Goal: Check status: Check status

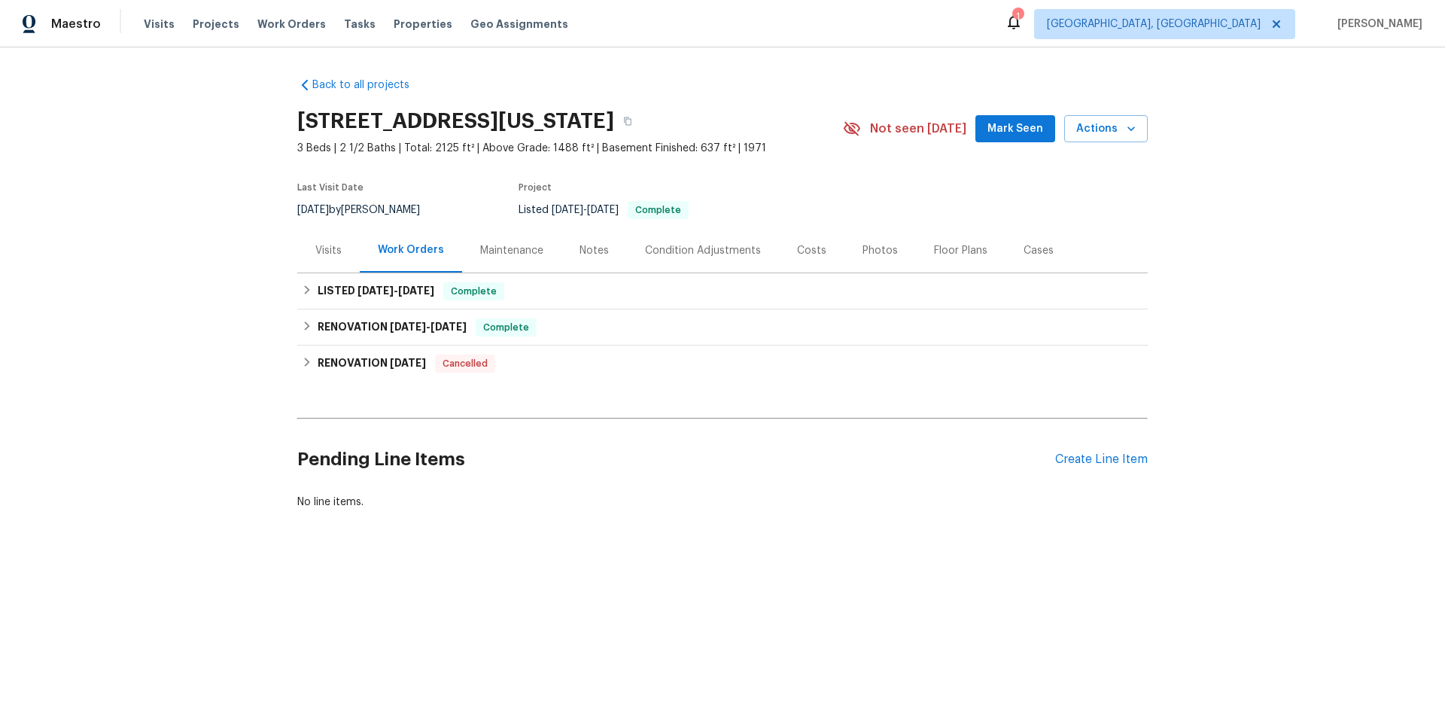
click at [304, 260] on div "Visits" at bounding box center [328, 250] width 62 height 44
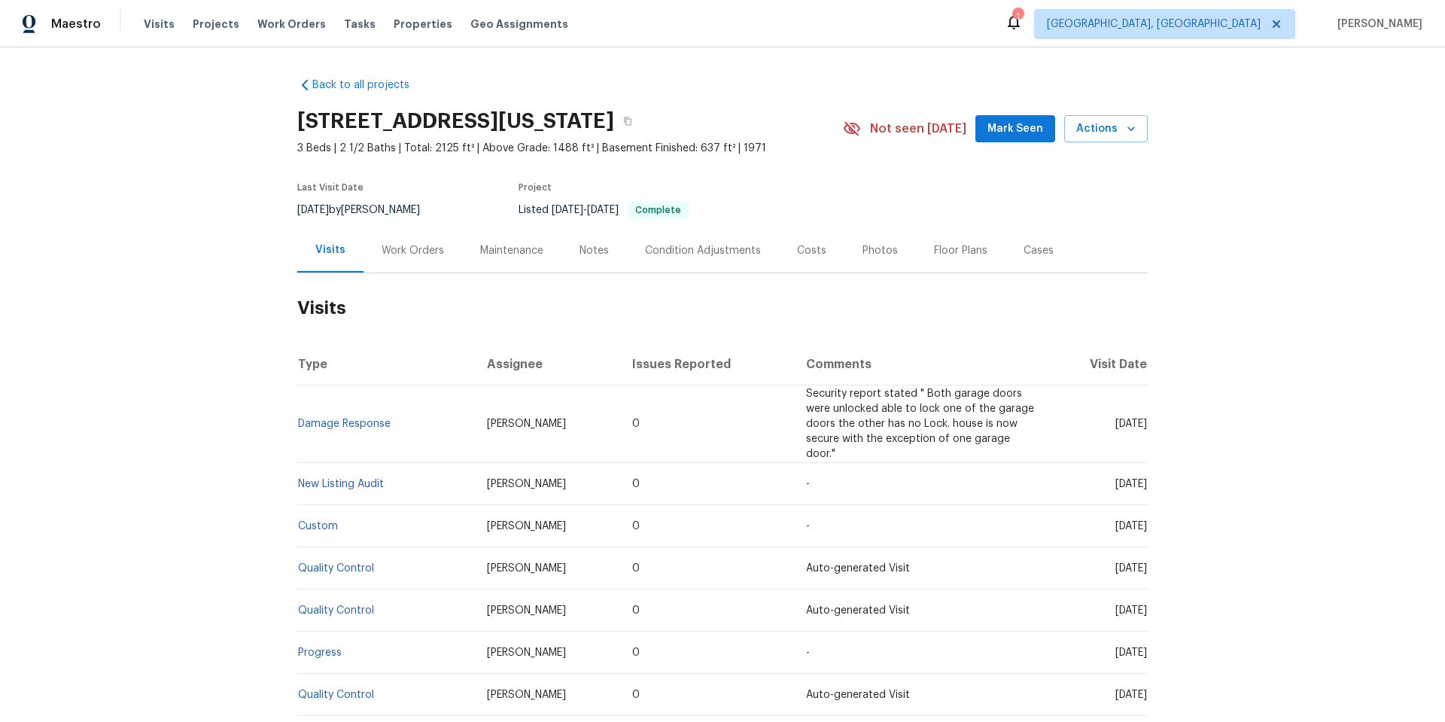
click at [337, 410] on td "Damage Response" at bounding box center [386, 424] width 178 height 78
click at [340, 419] on link "Damage Response" at bounding box center [344, 424] width 93 height 11
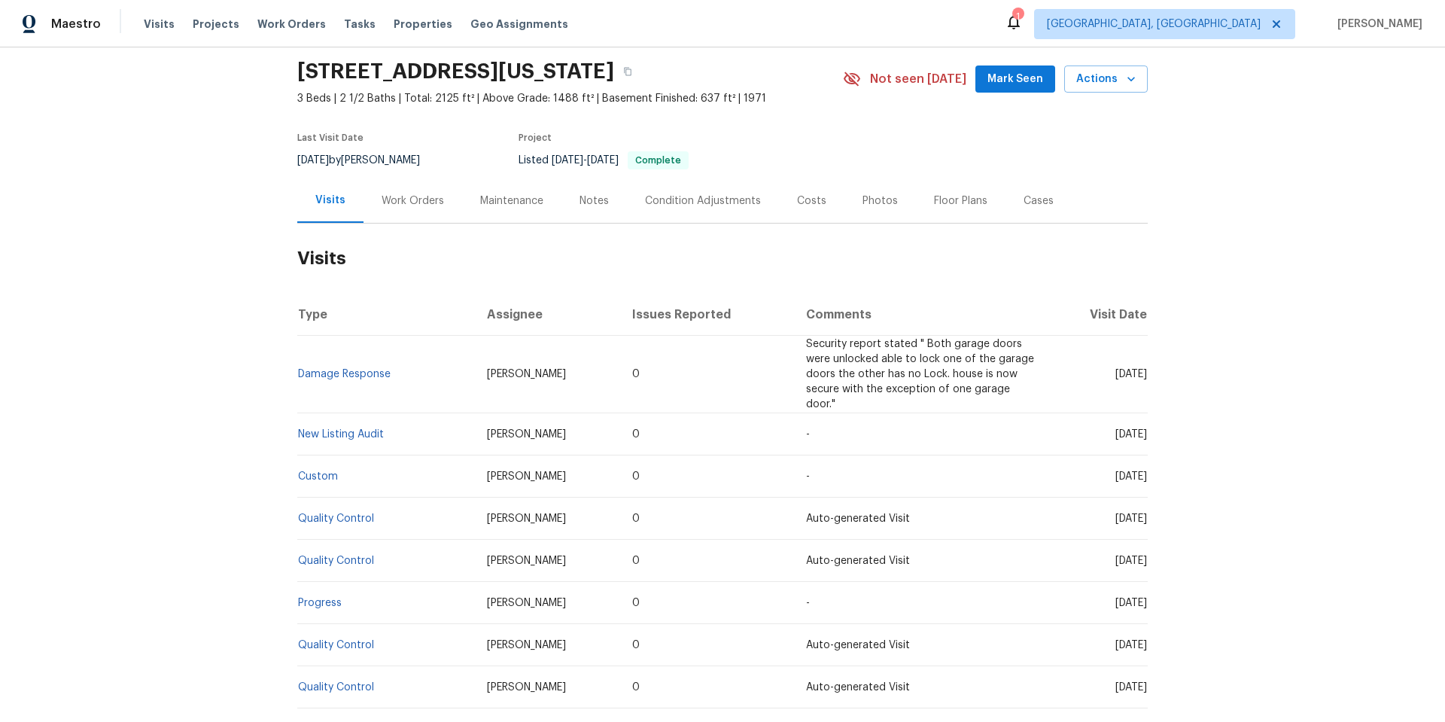
scroll to position [75, 0]
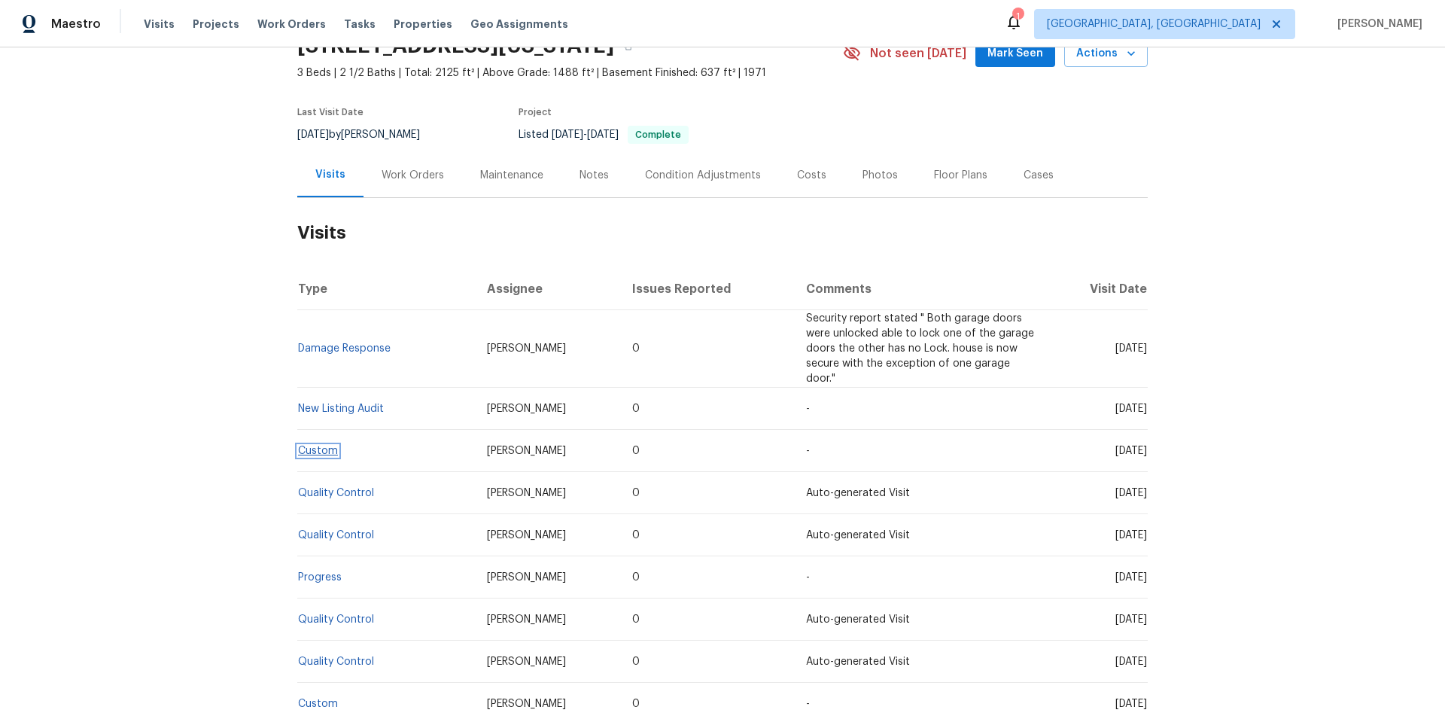
click at [309, 449] on link "Custom" at bounding box center [318, 451] width 40 height 11
